Goal: Task Accomplishment & Management: Manage account settings

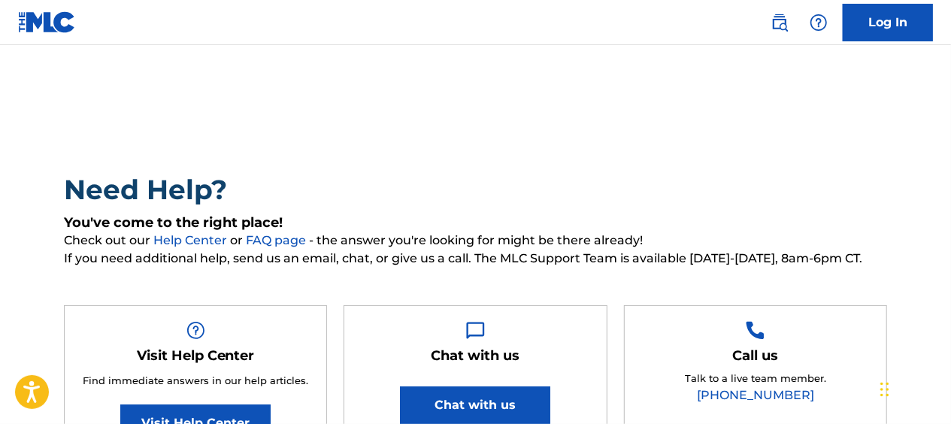
click at [878, 9] on link "Log In" at bounding box center [888, 23] width 90 height 38
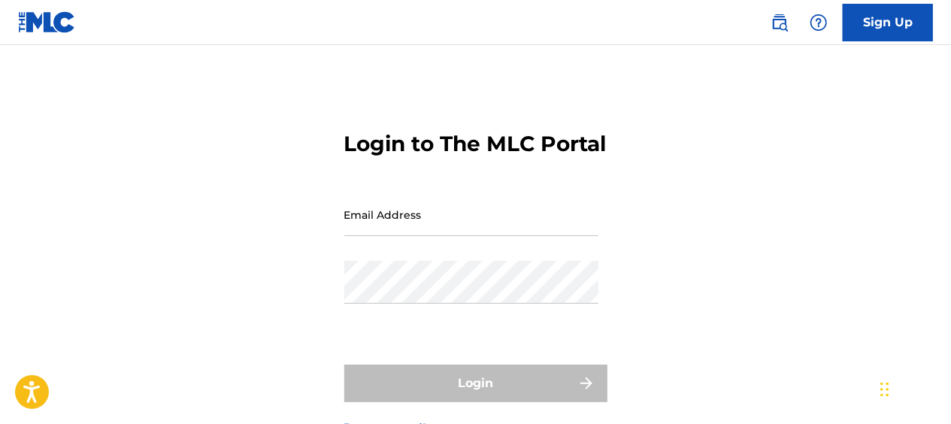
click at [391, 236] on input "Email Address" at bounding box center [471, 214] width 254 height 43
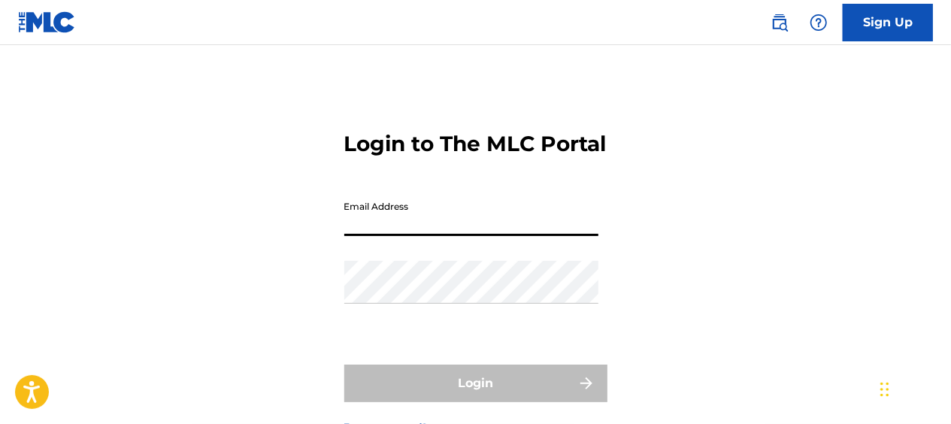
type input "[EMAIL_ADDRESS][DOMAIN_NAME]"
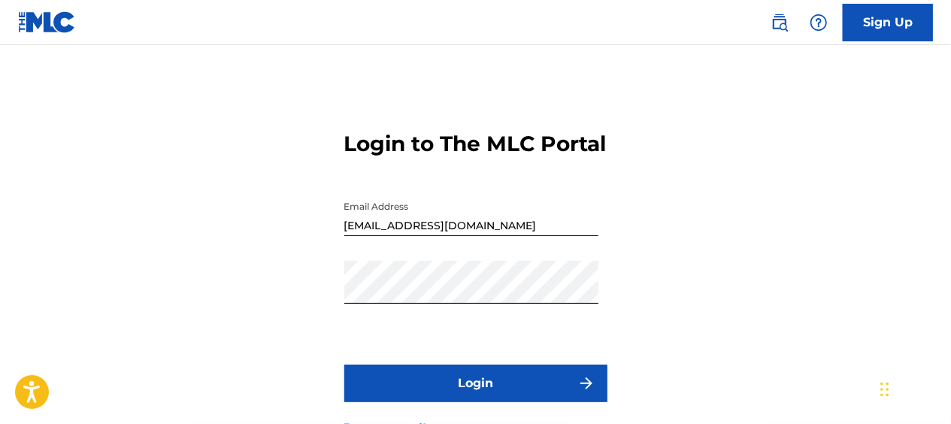
click at [439, 400] on button "Login" at bounding box center [475, 384] width 263 height 38
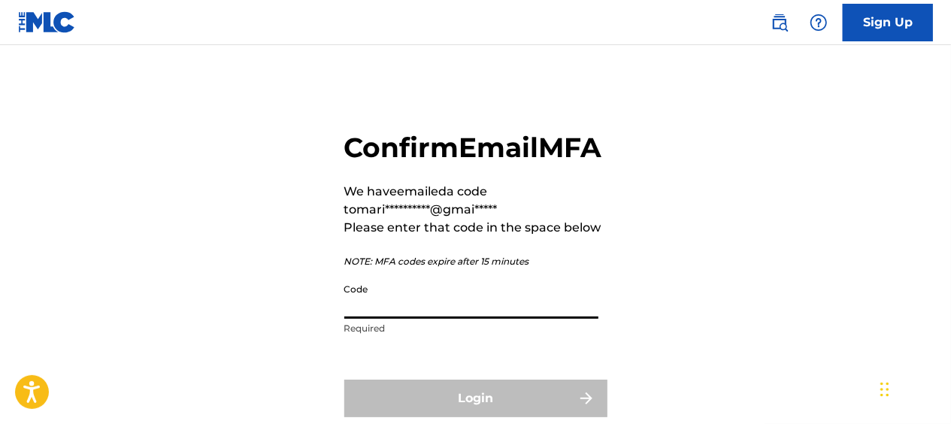
click at [407, 319] on input "Code" at bounding box center [471, 297] width 254 height 43
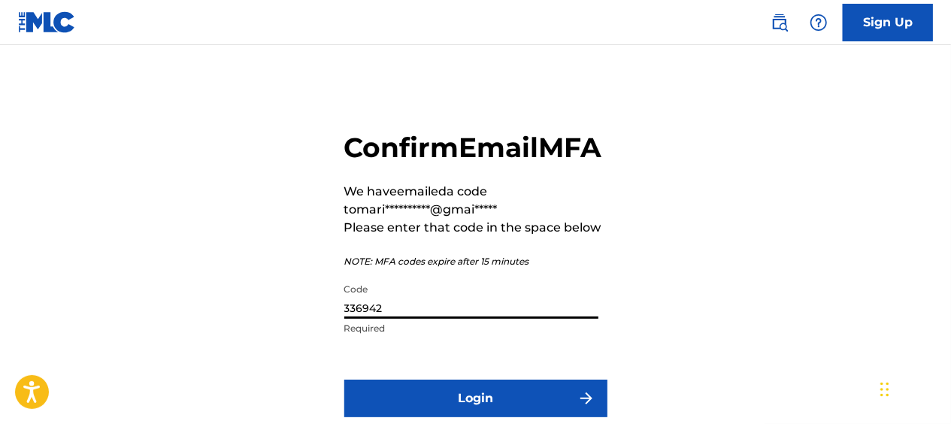
scroll to position [150, 0]
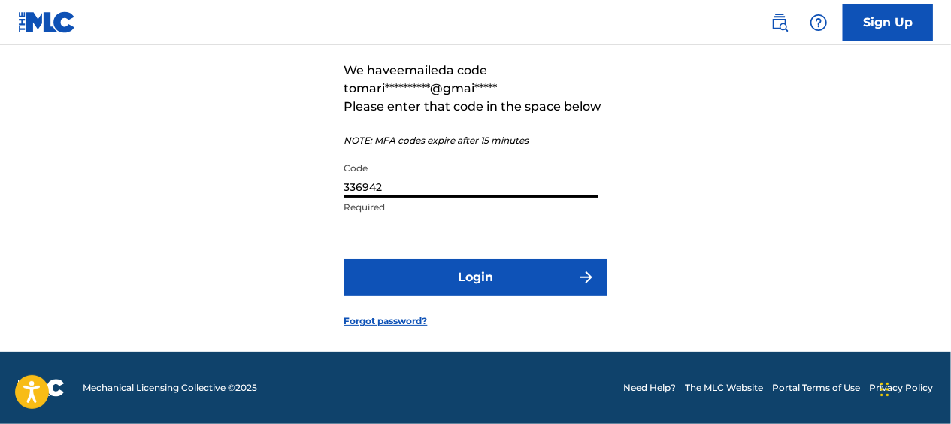
type input "336942"
click at [413, 295] on button "Login" at bounding box center [475, 278] width 263 height 38
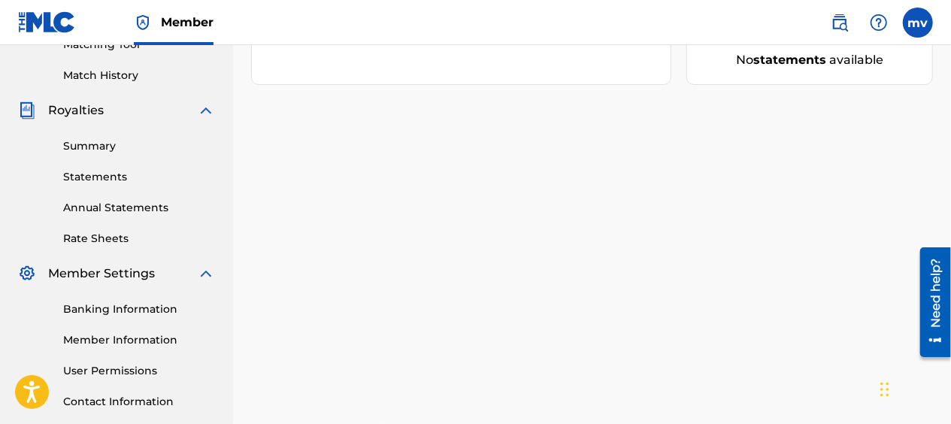
scroll to position [508, 0]
